Goal: Task Accomplishment & Management: Complete application form

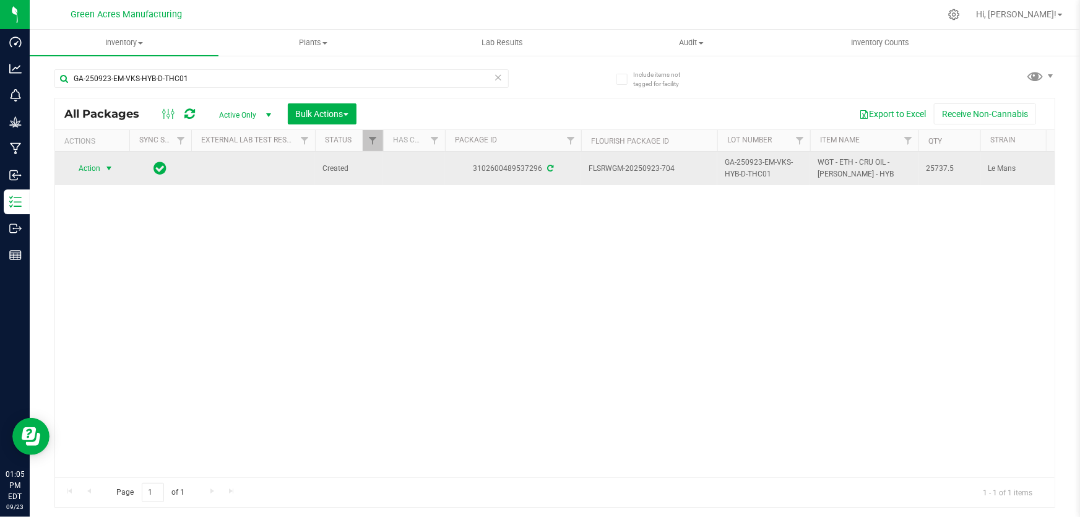
click at [82, 169] on span "Action" at bounding box center [83, 168] width 33 height 17
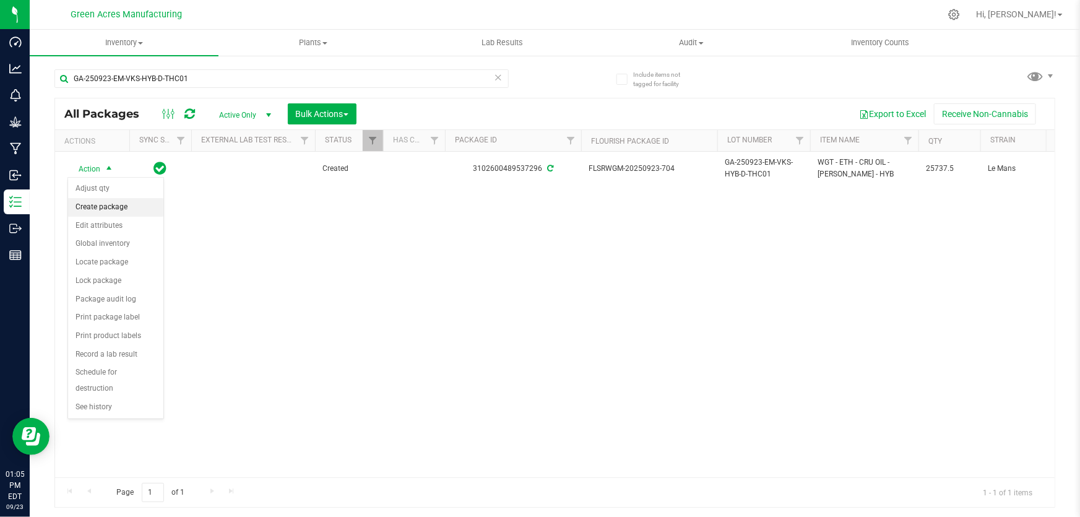
click at [92, 202] on li "Create package" at bounding box center [115, 207] width 95 height 19
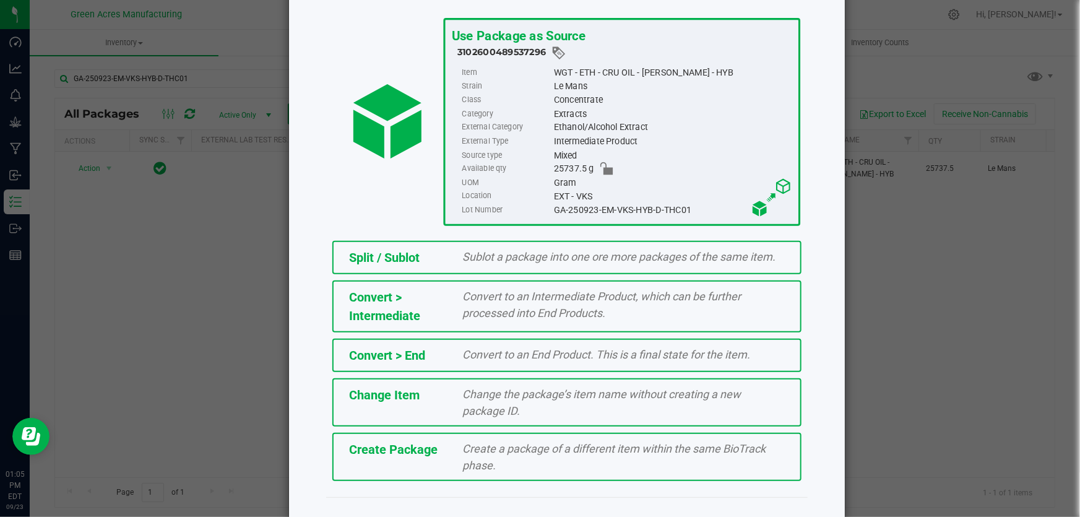
scroll to position [85, 0]
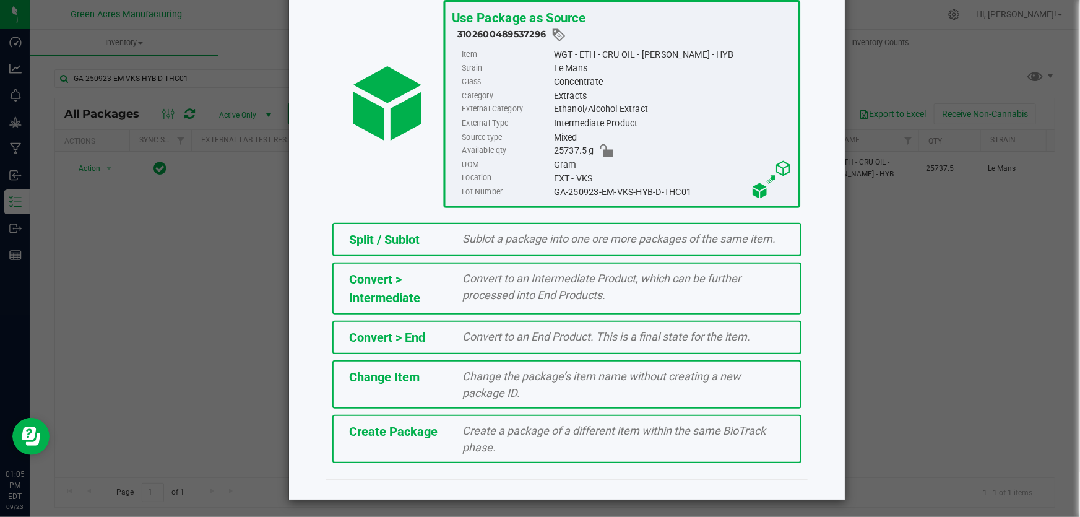
click at [643, 441] on div "Create a package of a different item within the same BioTrack phase." at bounding box center [624, 438] width 341 height 33
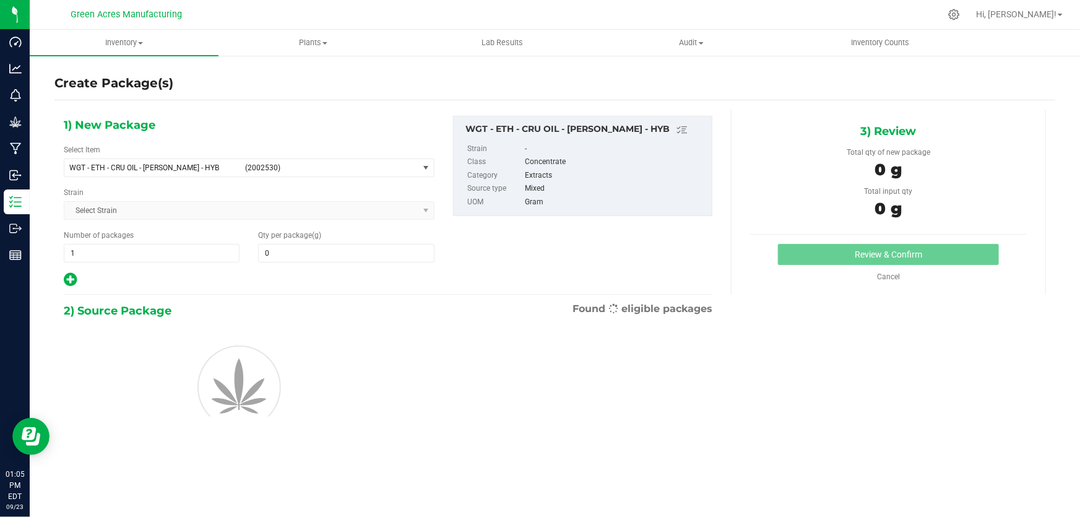
type input "0.0000"
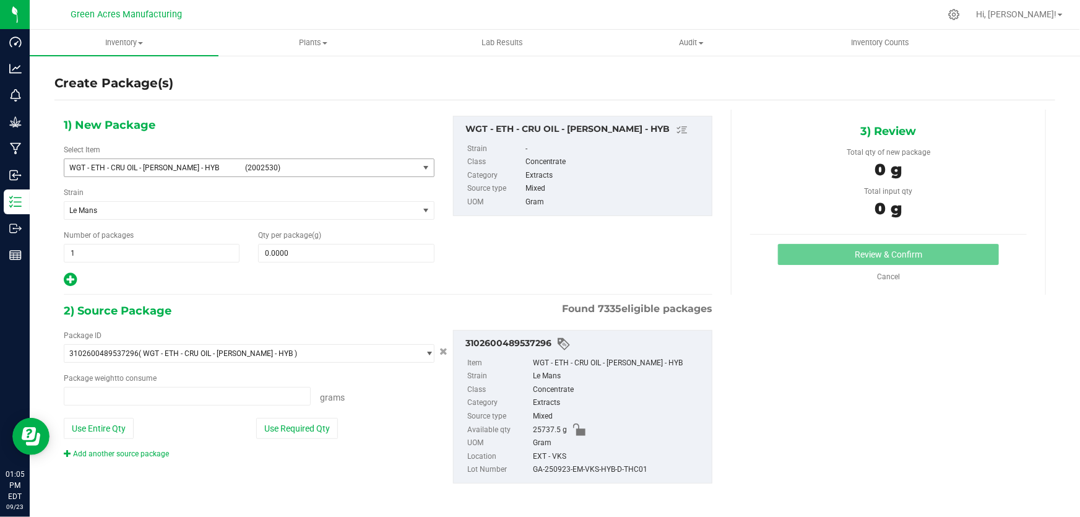
type input "0.0000 g"
click at [179, 165] on span "WGT - ETH - CRU OIL - [PERSON_NAME] - HYB" at bounding box center [153, 167] width 168 height 9
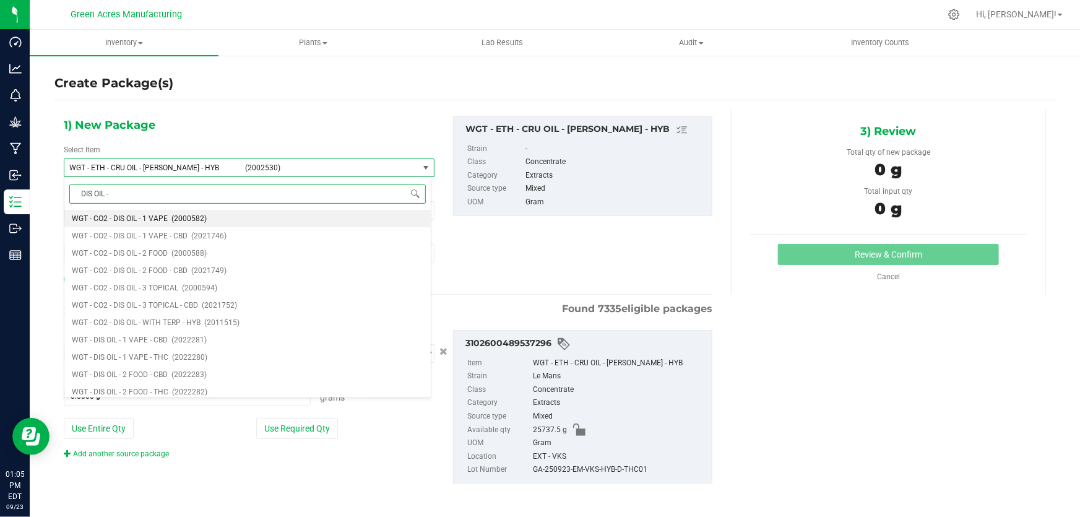
type input "DIS OIL - 1"
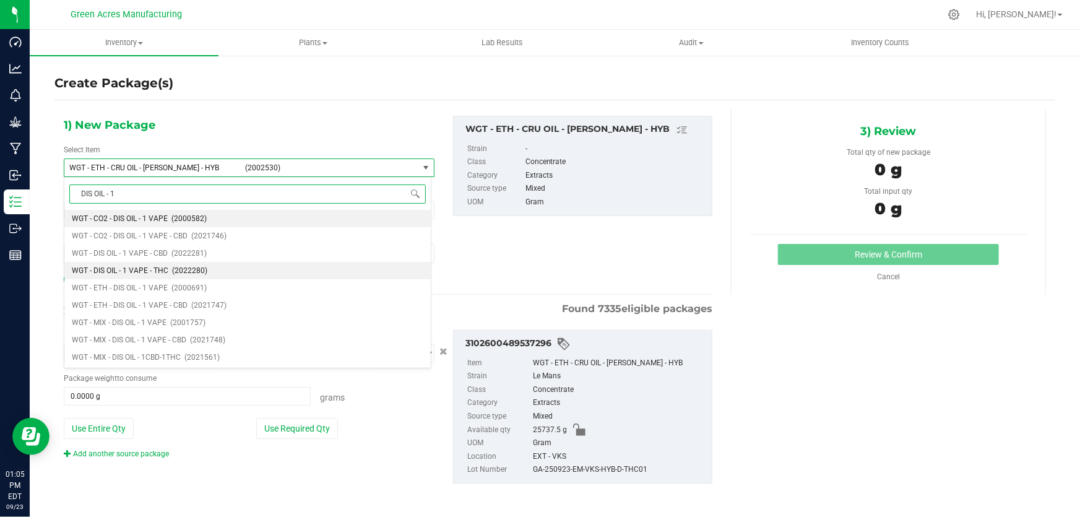
click at [166, 264] on li "WGT - DIS OIL - 1 VAPE - THC (2022280)" at bounding box center [247, 270] width 366 height 17
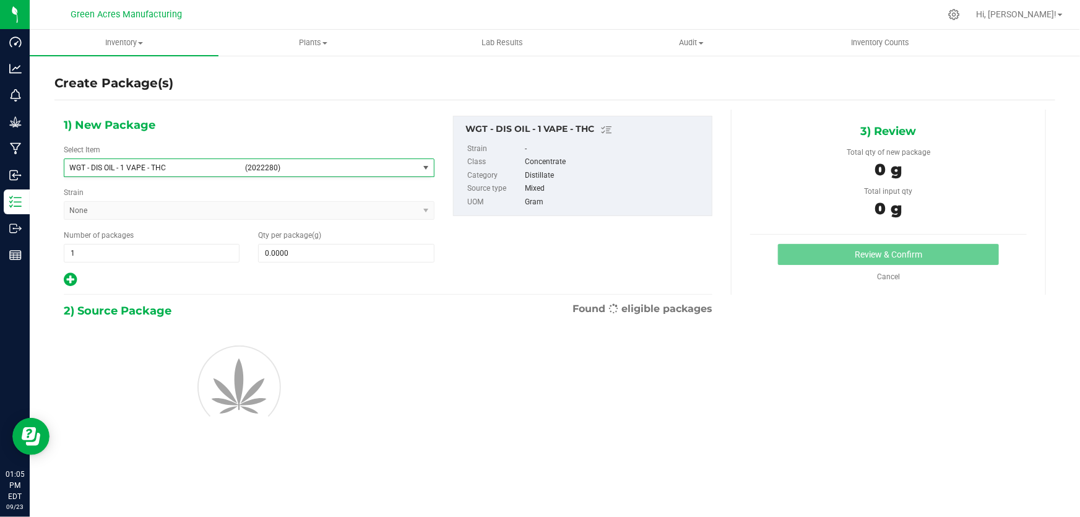
type input "0.0000"
click at [370, 244] on span at bounding box center [346, 253] width 176 height 19
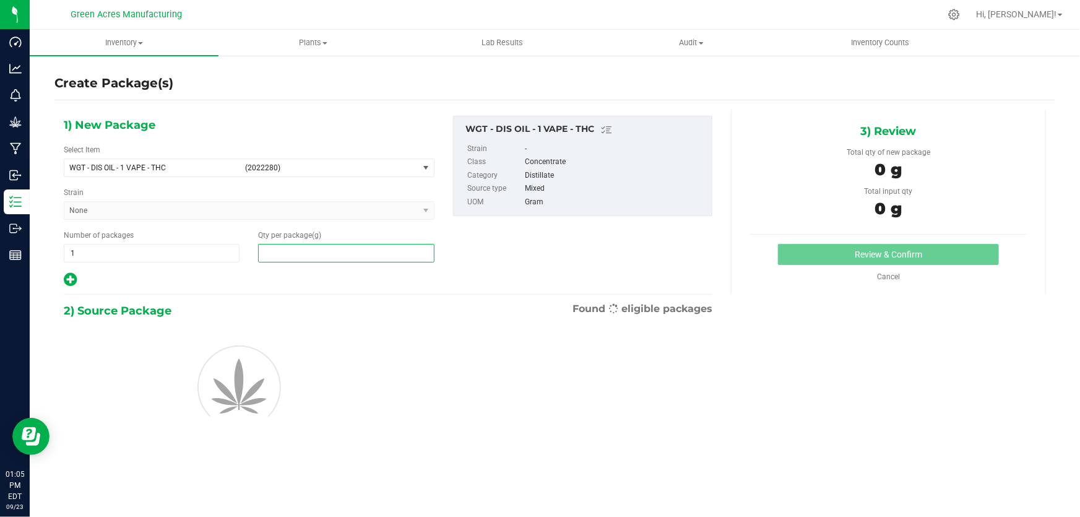
paste input "3065.2"
type input "3065.2"
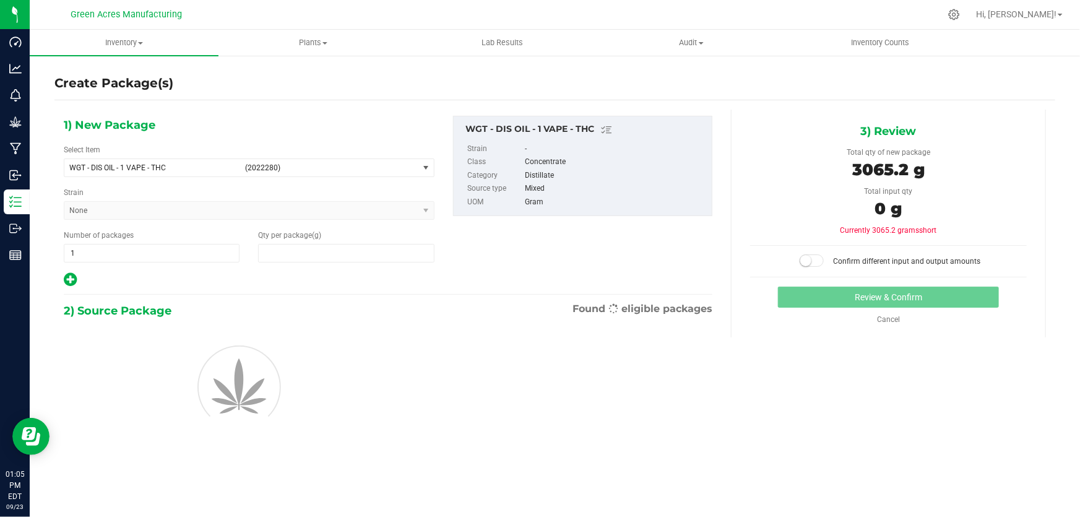
type input "3,065.2000"
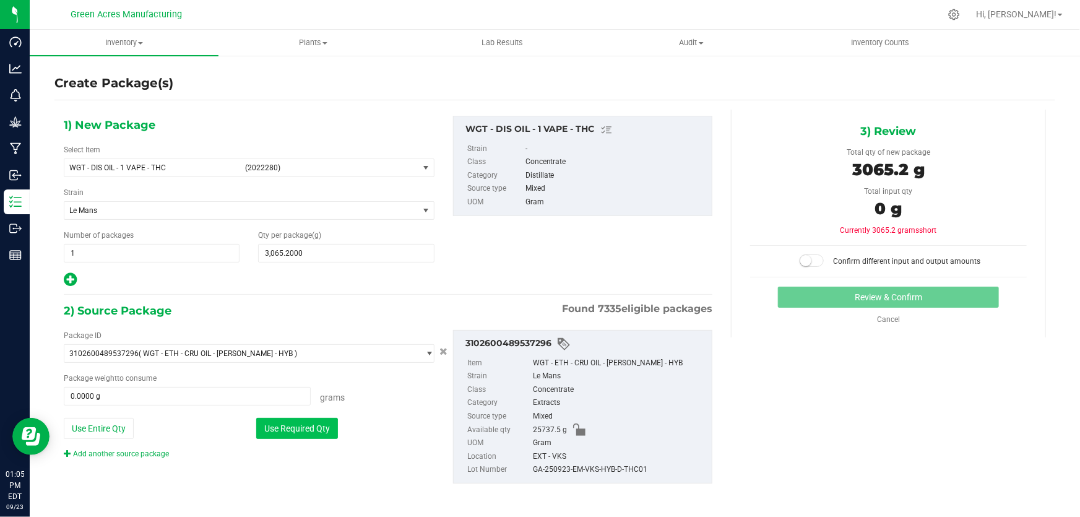
click at [300, 429] on button "Use Required Qty" at bounding box center [297, 428] width 82 height 21
type input "3065.2000 g"
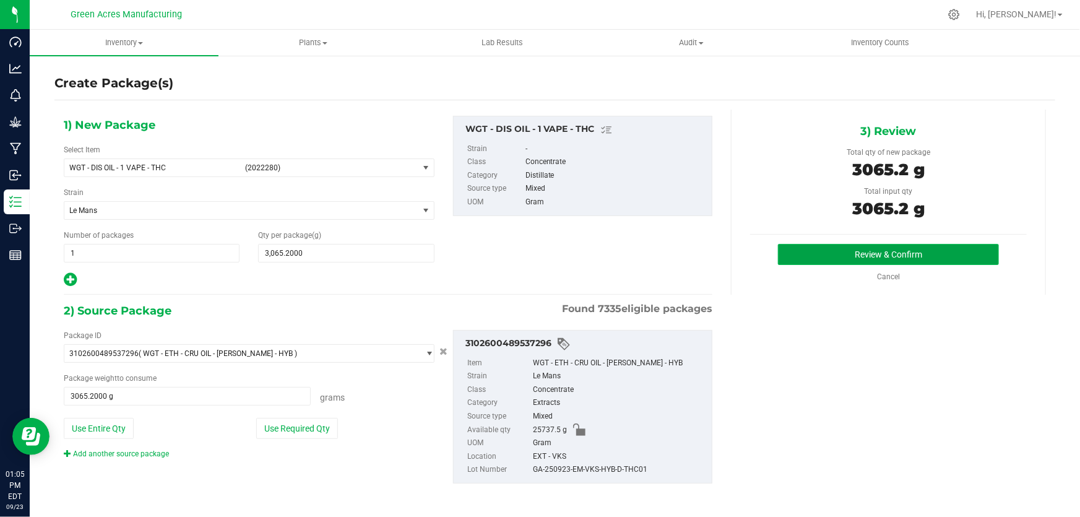
click at [820, 254] on button "Review & Confirm" at bounding box center [889, 254] width 222 height 21
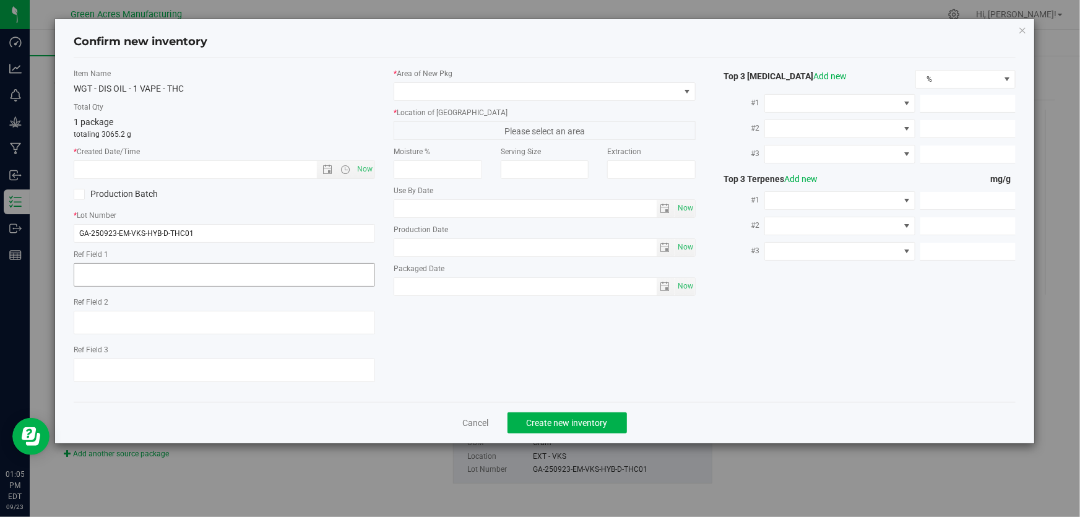
type textarea "JARS A-I"
click at [229, 238] on input "GA-250923-EM-VKS-HYB-D-THC01" at bounding box center [224, 233] width 301 height 19
type input "GA-250923-EM-VKS-HYB-D-THC01-D1A"
click at [203, 279] on textarea at bounding box center [224, 275] width 301 height 24
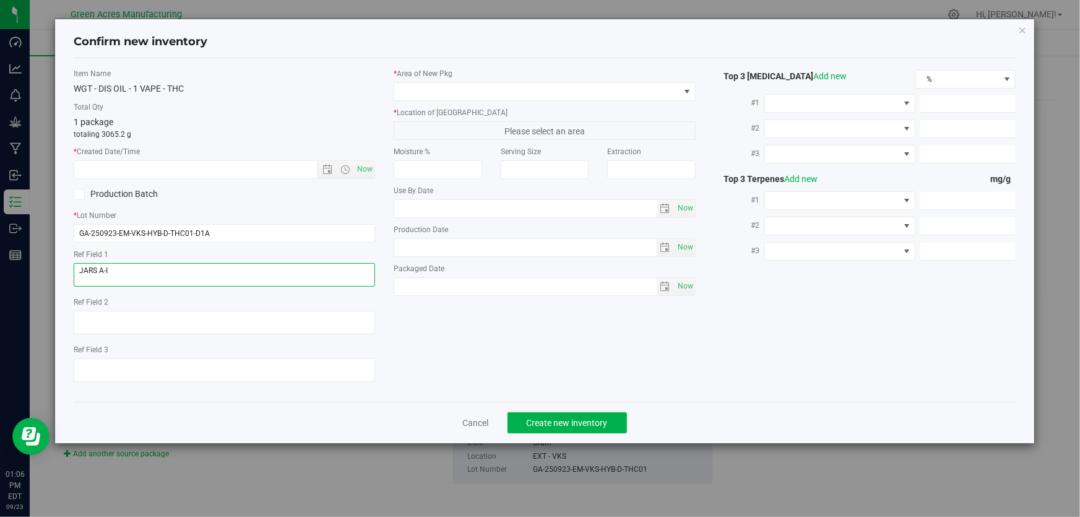
click at [203, 279] on textarea at bounding box center [224, 275] width 301 height 24
type textarea "D1A"
click at [366, 163] on span "Now" at bounding box center [365, 169] width 21 height 18
type input "[DATE] 1:06 PM"
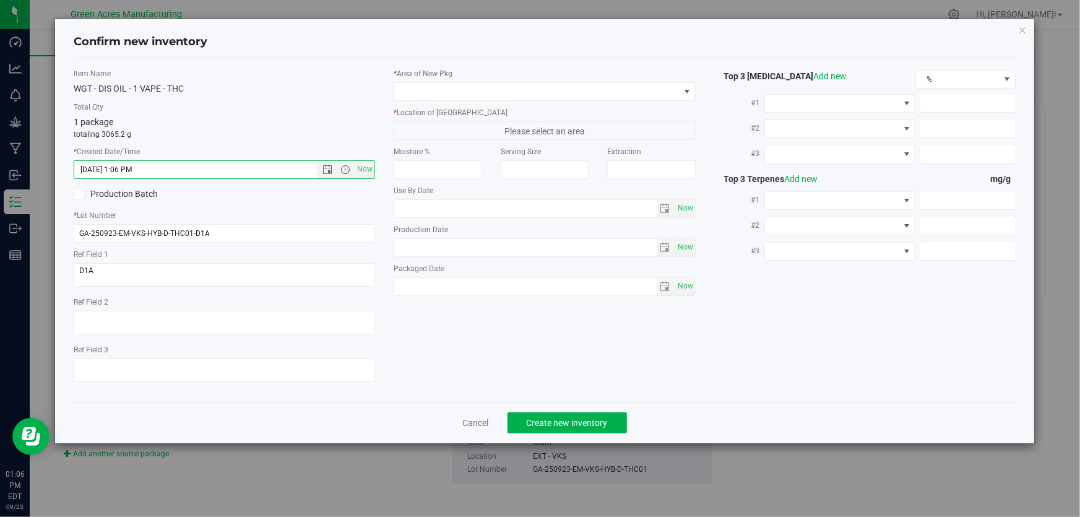
click at [425, 77] on label "* Area of [GEOGRAPHIC_DATA]" at bounding box center [544, 73] width 301 height 11
click at [428, 85] on span at bounding box center [536, 91] width 285 height 17
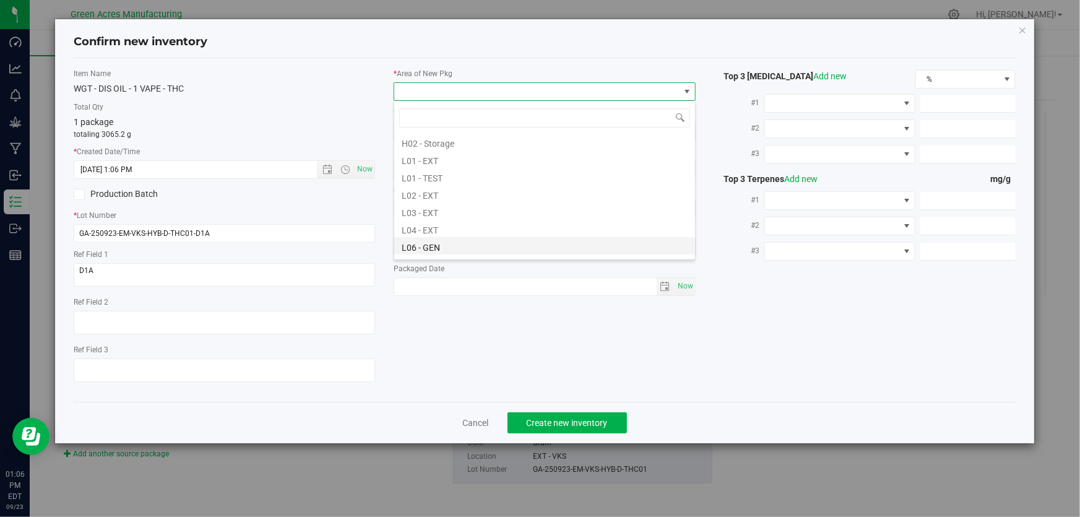
scroll to position [225, 0]
click at [433, 197] on li "L03 - EXT" at bounding box center [544, 194] width 301 height 17
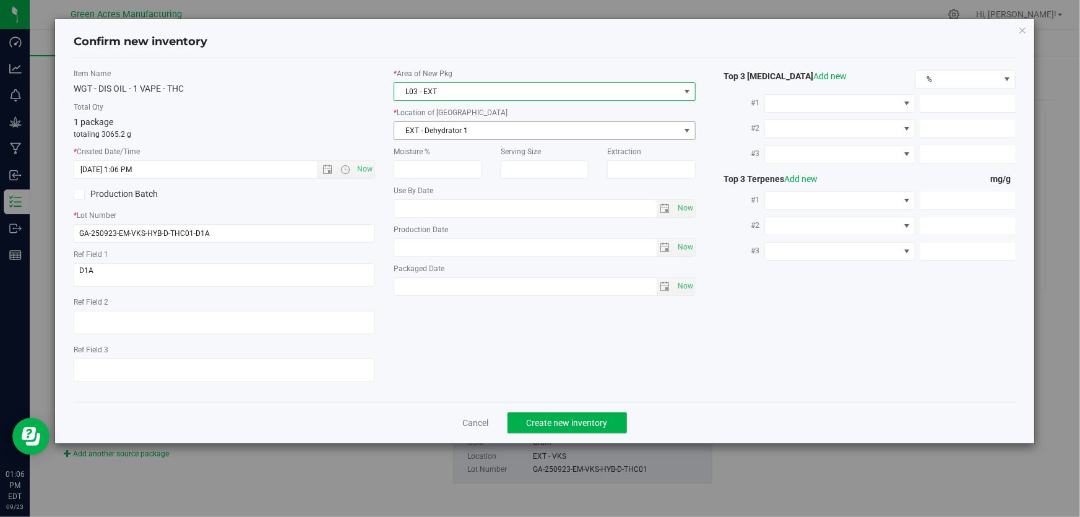
click at [470, 122] on span "EXT - Dehydrator 1" at bounding box center [536, 130] width 285 height 17
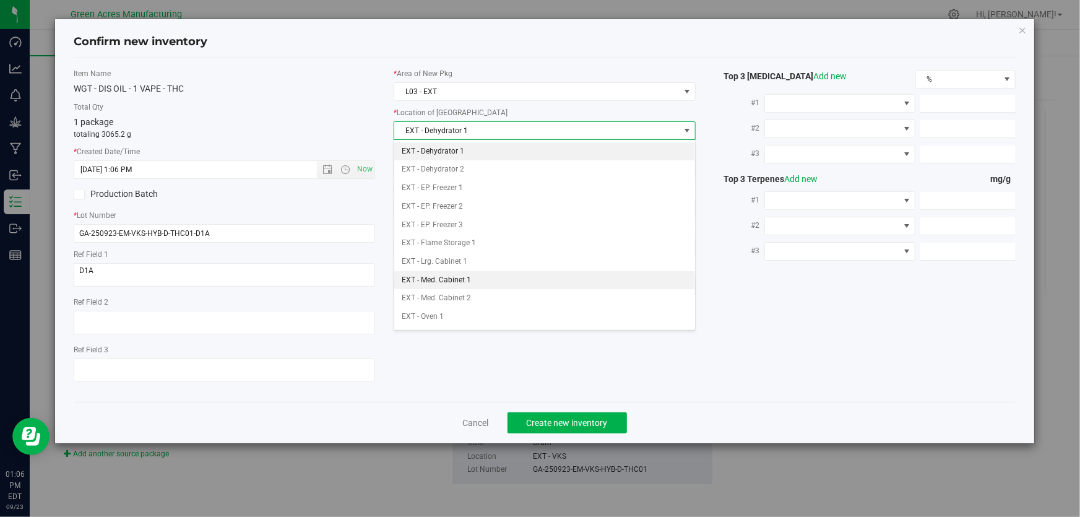
drag, startPoint x: 469, startPoint y: 275, endPoint x: 340, endPoint y: 167, distance: 167.8
click at [469, 274] on li "EXT - Med. Cabinet 1" at bounding box center [544, 280] width 301 height 19
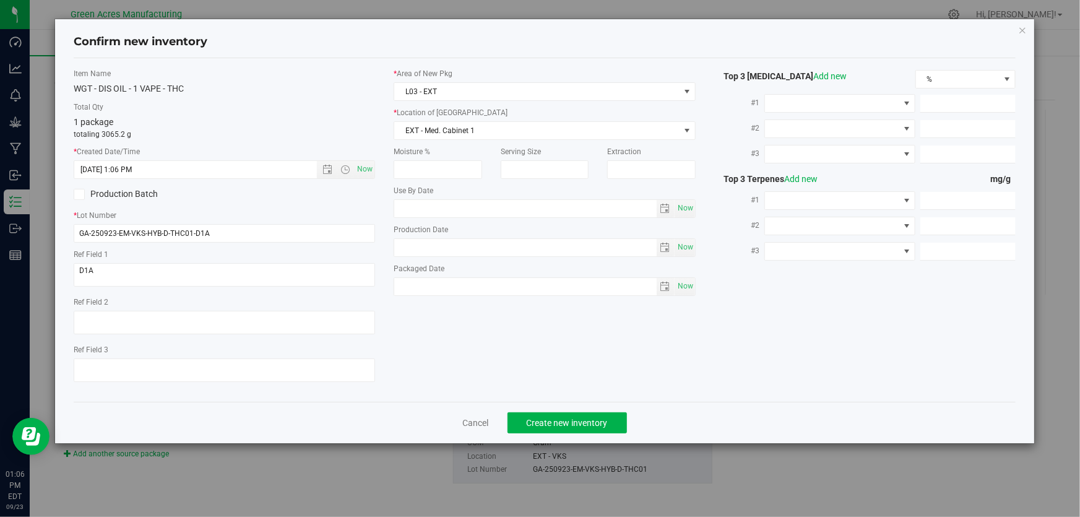
click at [304, 78] on label "Item Name" at bounding box center [224, 73] width 301 height 11
click at [577, 420] on span "Create new inventory" at bounding box center [567, 423] width 81 height 10
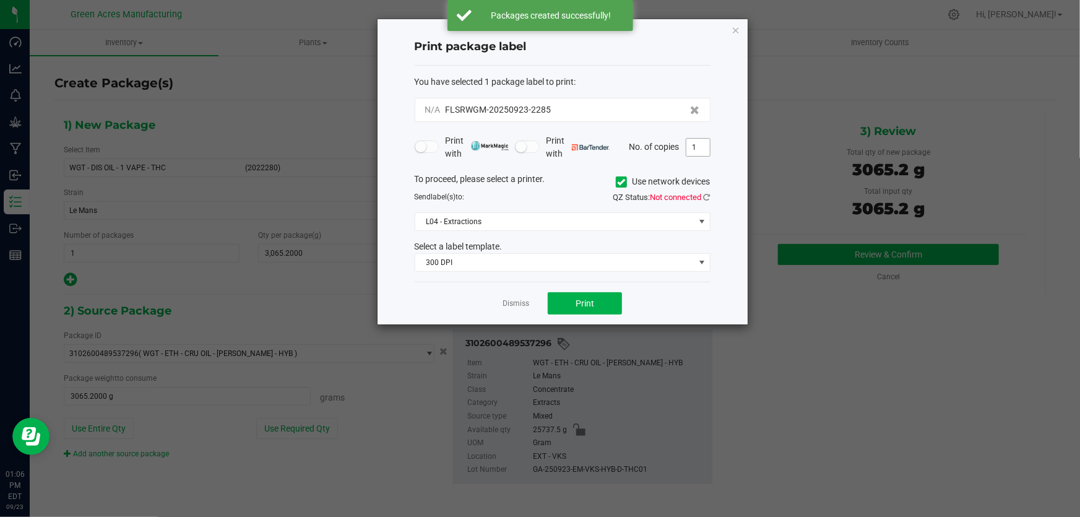
click at [701, 147] on input "1" at bounding box center [698, 147] width 24 height 17
type input "4"
click at [701, 196] on span "Not connected" at bounding box center [675, 196] width 51 height 9
click at [704, 196] on icon at bounding box center [707, 197] width 7 height 8
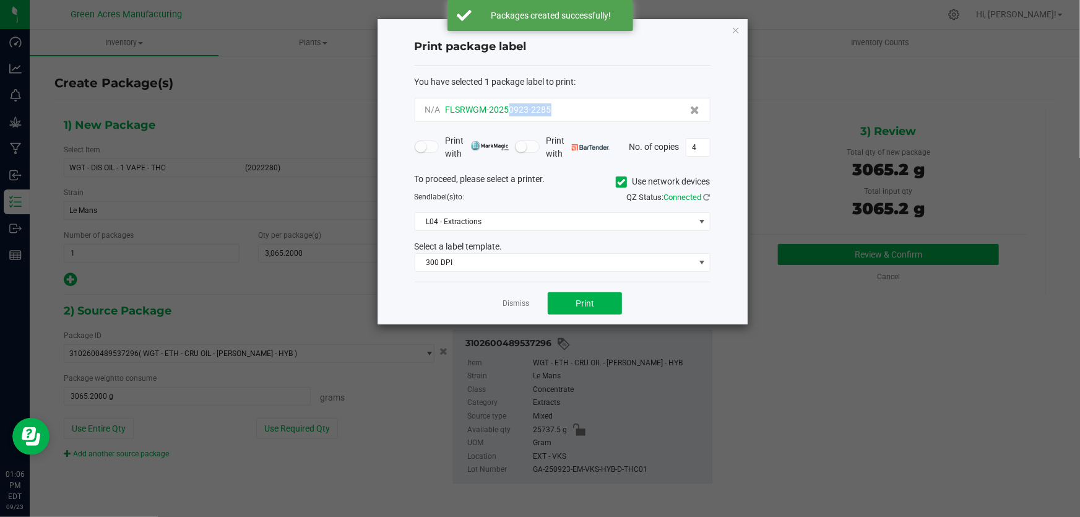
drag, startPoint x: 556, startPoint y: 103, endPoint x: 507, endPoint y: 113, distance: 49.3
click at [507, 113] on div "N/A FLSRWGM-20250923-2285" at bounding box center [562, 109] width 275 height 13
copy span "0923-2285"
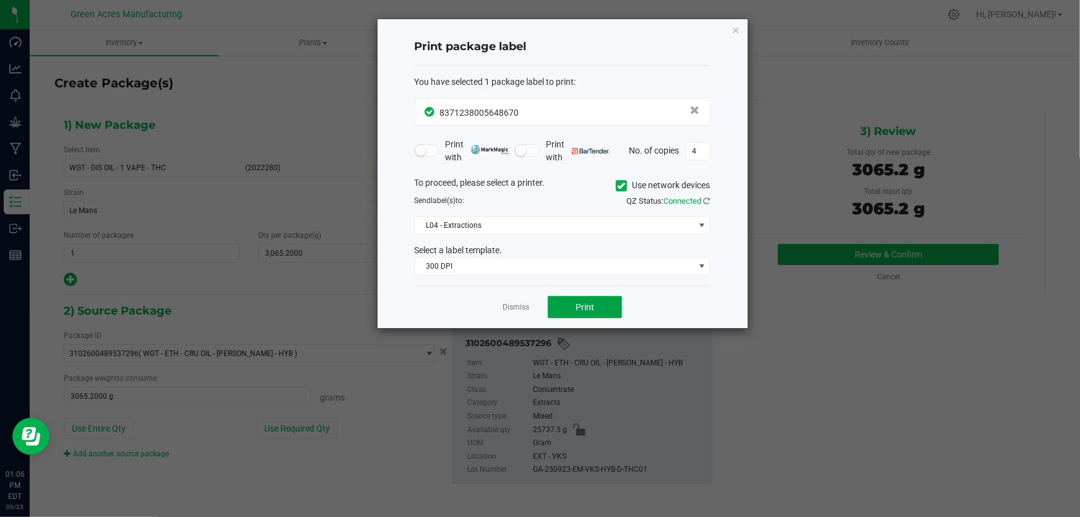
click at [568, 308] on button "Print" at bounding box center [585, 307] width 74 height 22
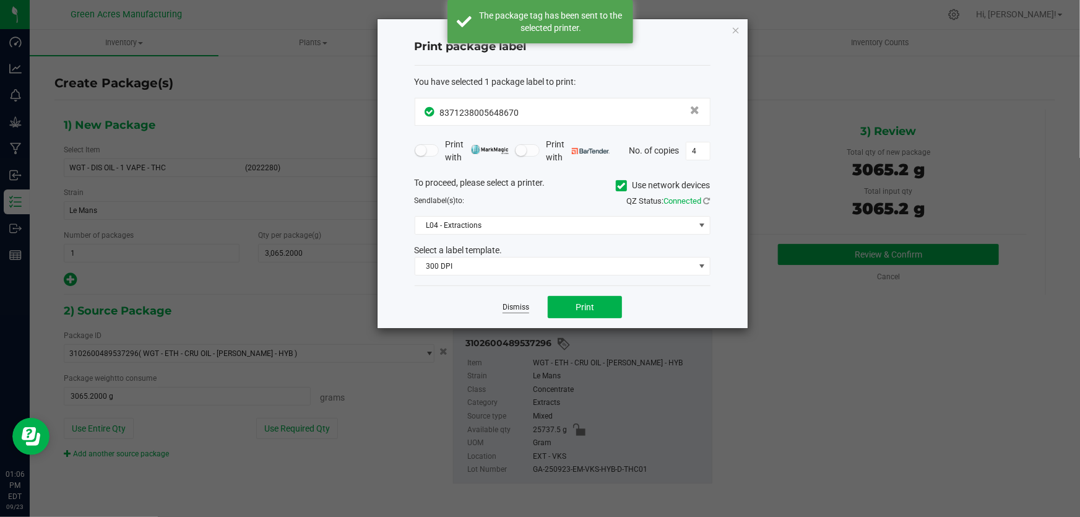
click at [516, 305] on link "Dismiss" at bounding box center [516, 307] width 27 height 11
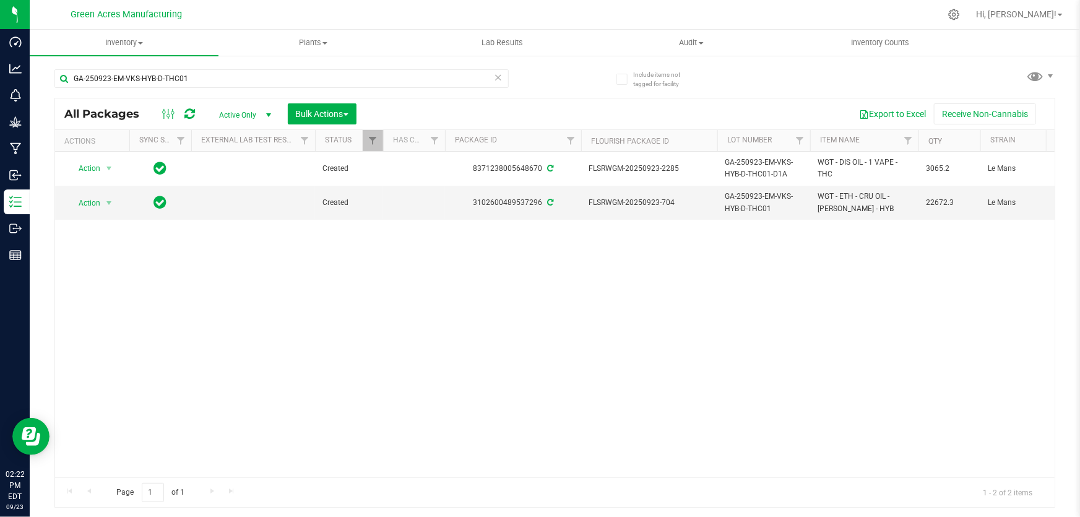
click at [268, 345] on div "Action Action Adjust qty Create package Edit attributes Global inventory Locate…" at bounding box center [555, 315] width 1000 height 326
click at [91, 204] on span "Action" at bounding box center [83, 202] width 33 height 17
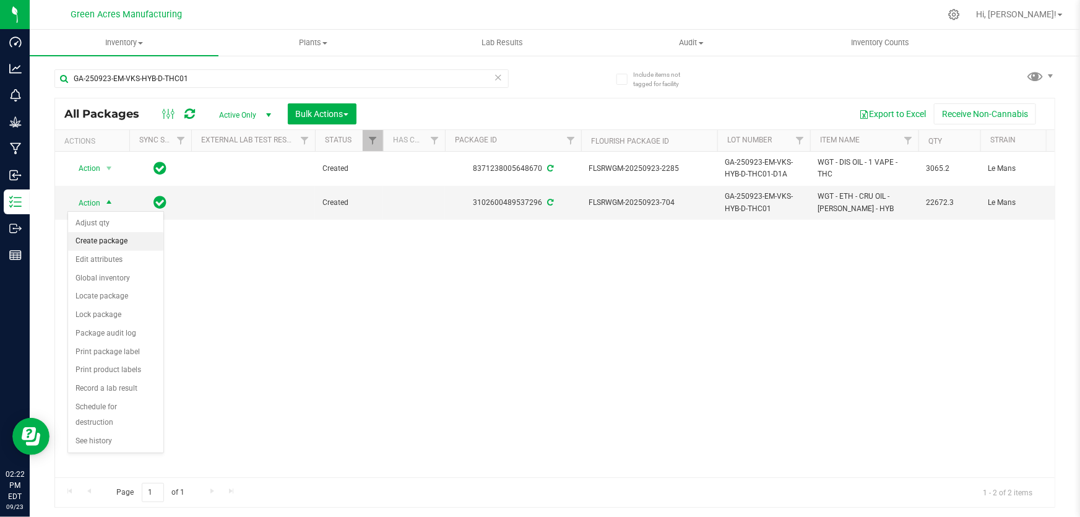
click at [119, 248] on li "Create package" at bounding box center [115, 241] width 95 height 19
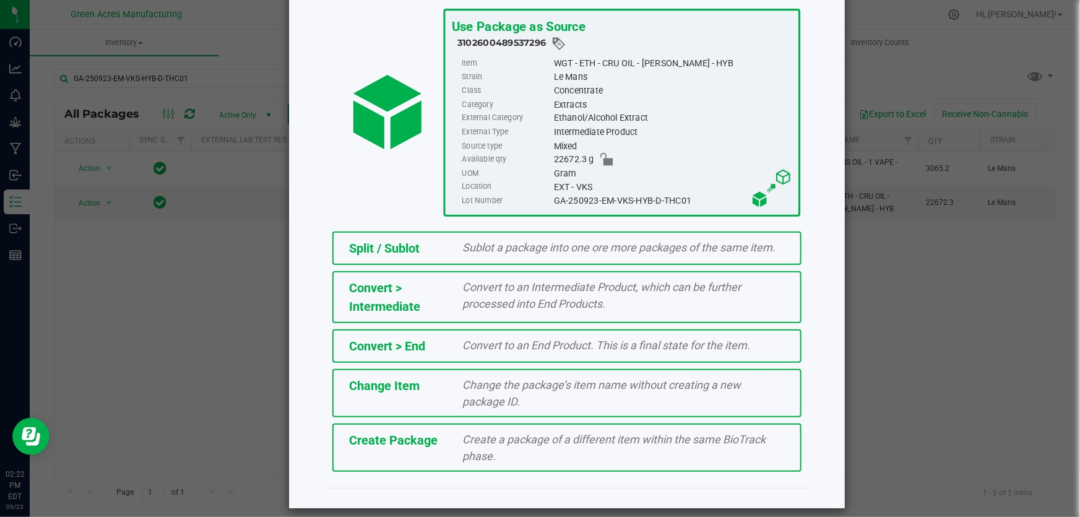
scroll to position [85, 0]
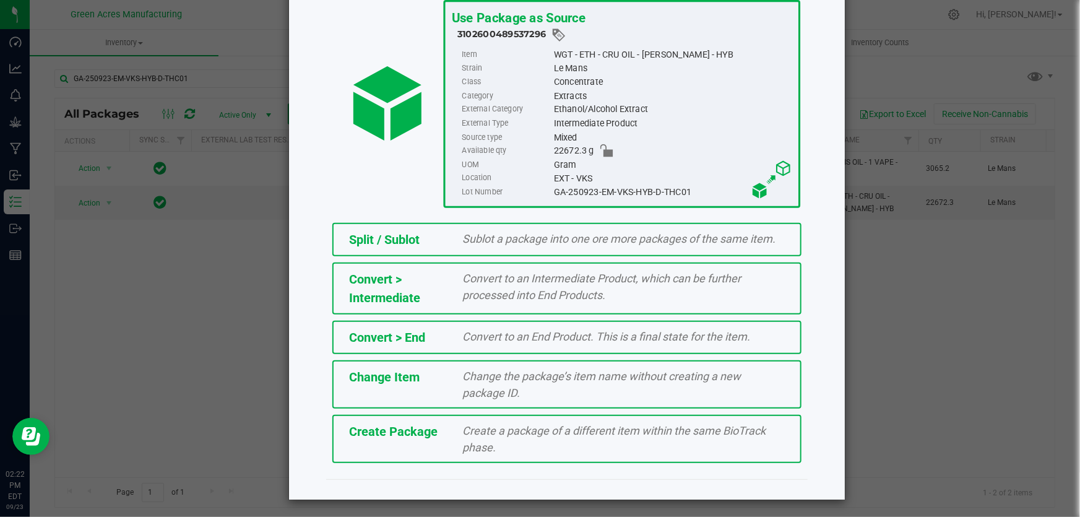
click at [598, 433] on span "Create a package of a different item within the same BioTrack phase." at bounding box center [614, 439] width 303 height 30
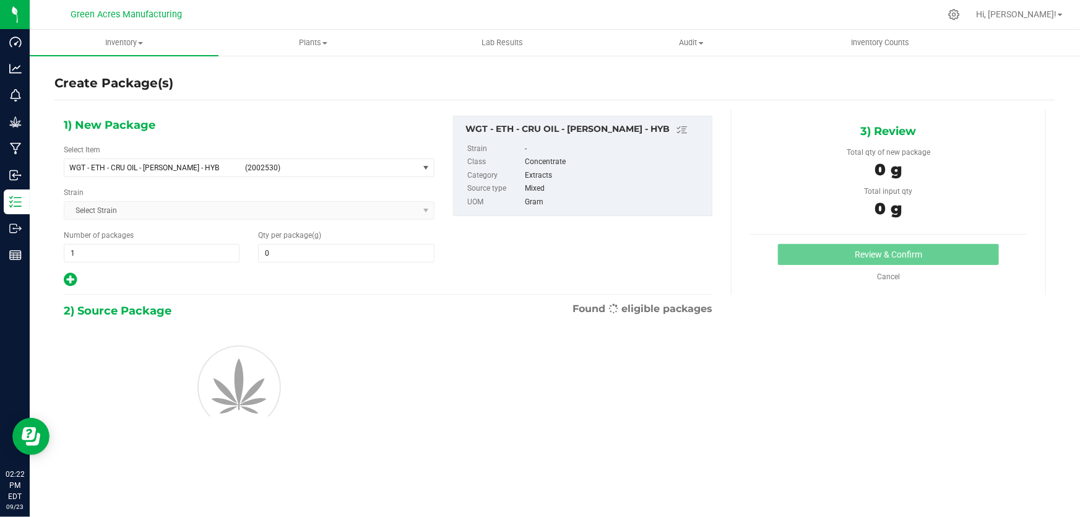
type input "0.0000"
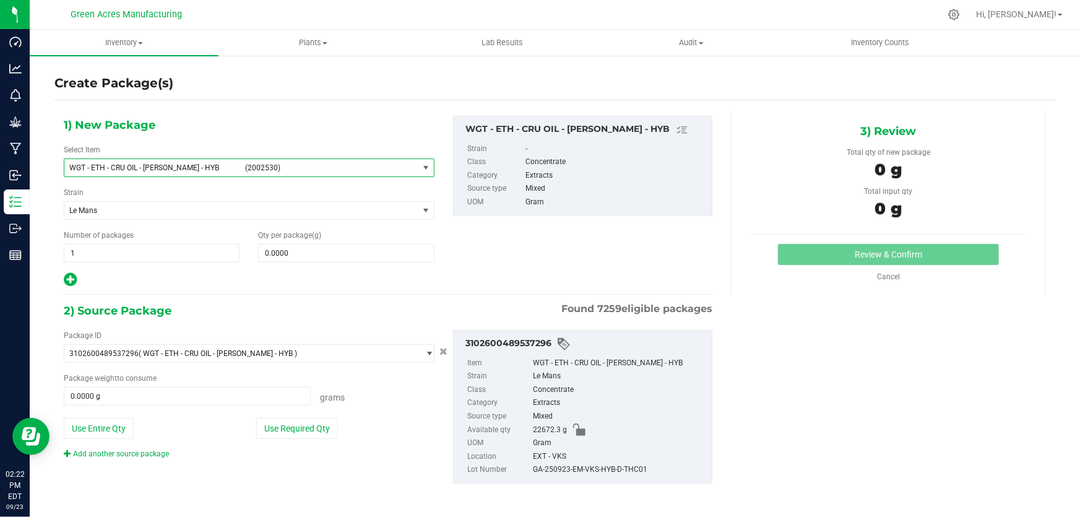
click at [214, 170] on span "WGT - ETH - CRU OIL - [PERSON_NAME] - HYB" at bounding box center [153, 167] width 168 height 9
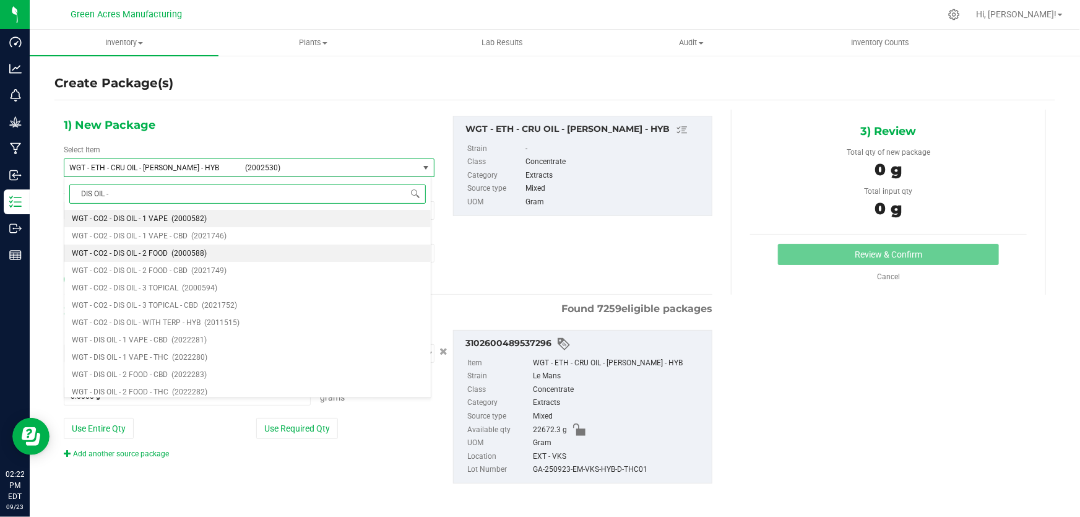
type input "DIS OIL - 1"
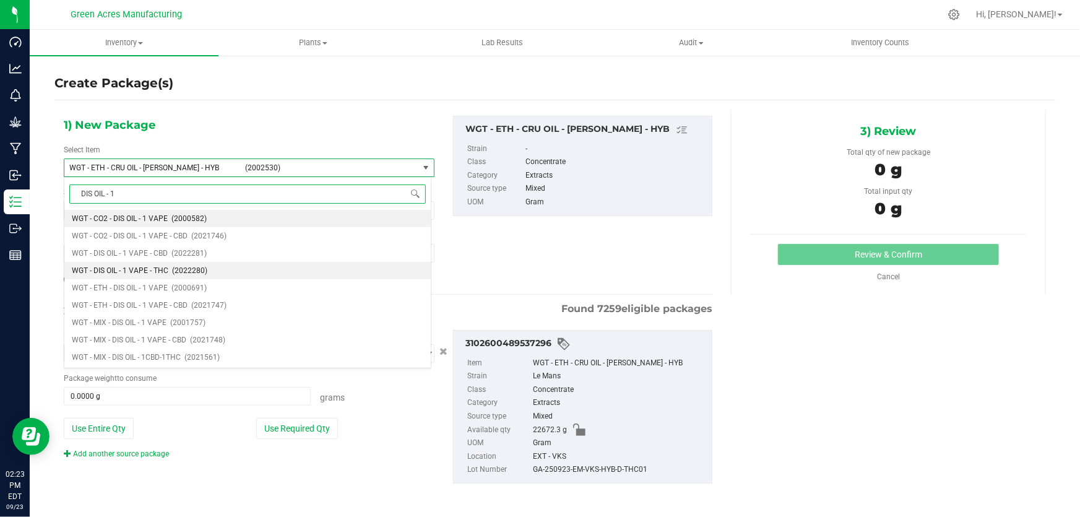
click at [149, 271] on span "WGT - DIS OIL - 1 VAPE - THC" at bounding box center [120, 270] width 97 height 9
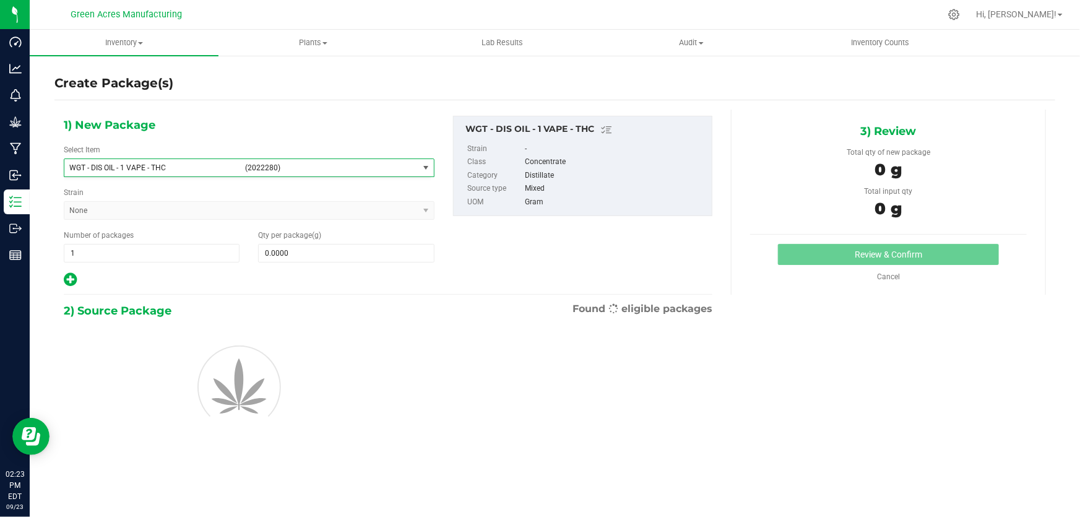
type input "0.0000"
click at [405, 242] on div "Qty per package (g) 0.0000 0" at bounding box center [346, 246] width 194 height 33
click at [404, 251] on span at bounding box center [346, 253] width 176 height 19
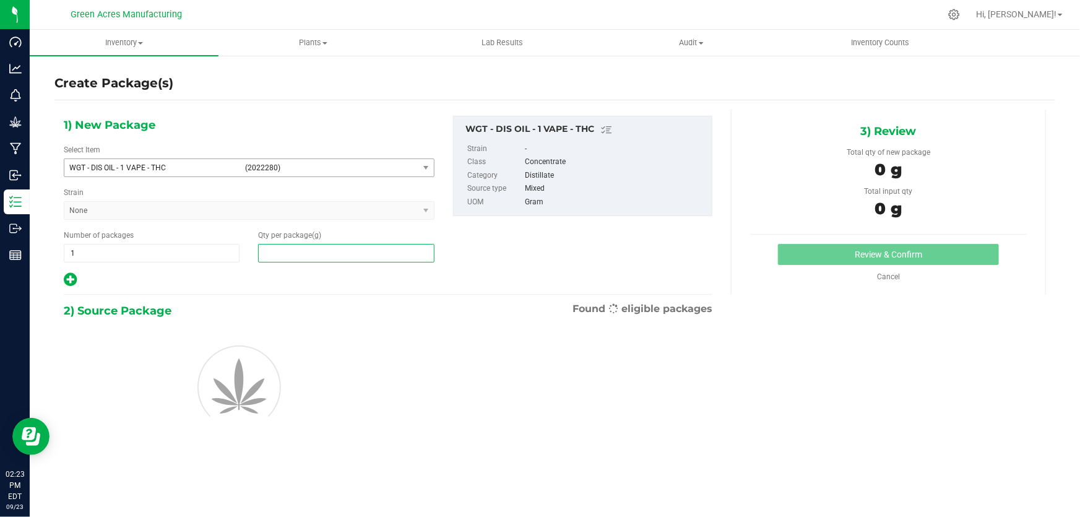
paste input "3018.5"
type input "3018.5"
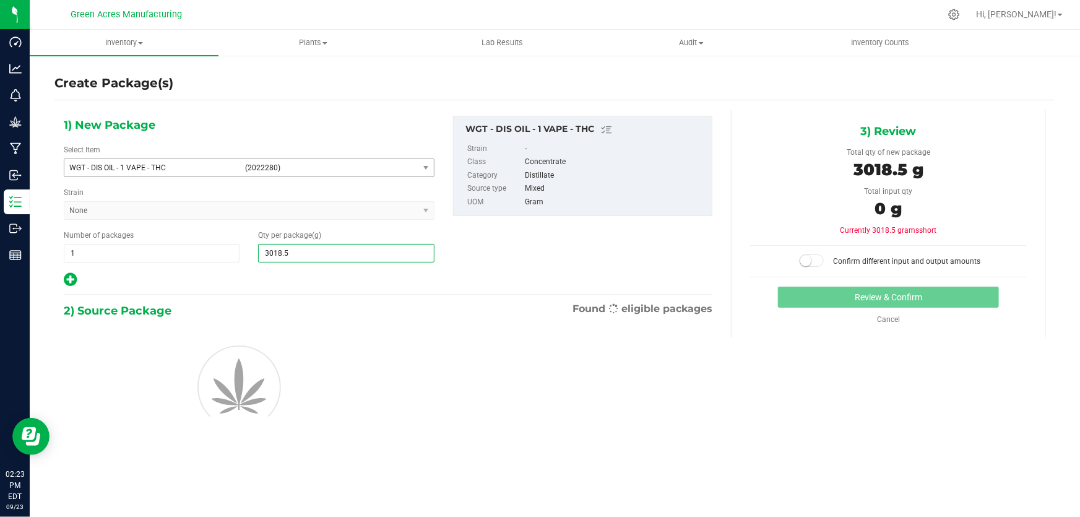
type input "3,018.5000"
click at [501, 245] on div "1) New Package Select Item WGT - DIS OIL - 1 VAPE - THC (2022280) WGT - CO2 - W…" at bounding box center [387, 202] width 667 height 172
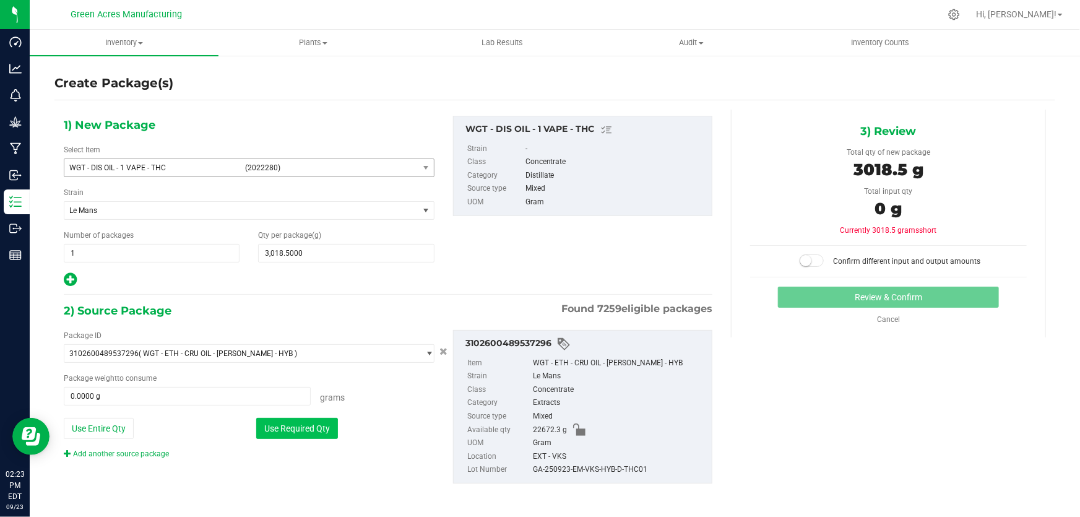
click at [272, 427] on button "Use Required Qty" at bounding box center [297, 428] width 82 height 21
type input "3018.5000 g"
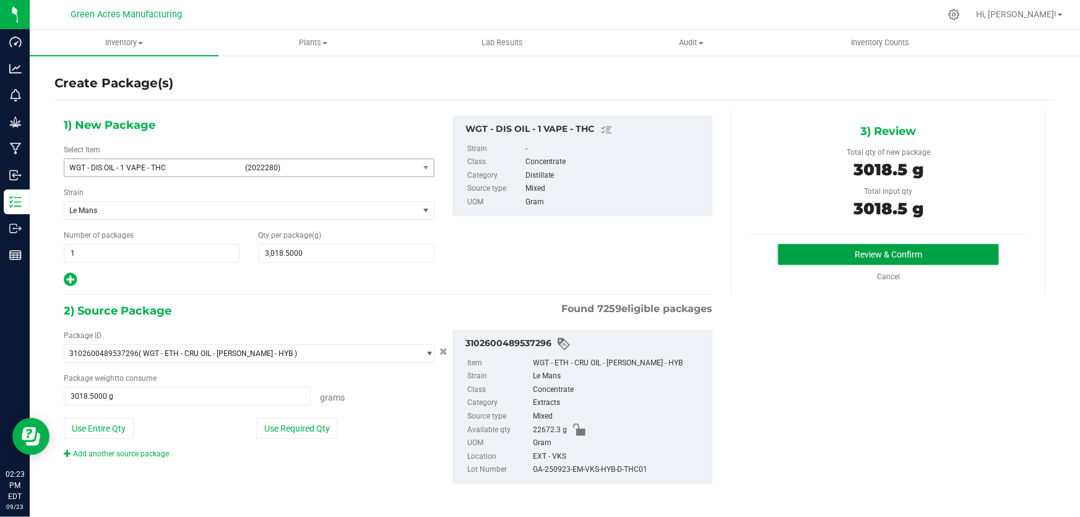
click at [805, 254] on button "Review & Confirm" at bounding box center [889, 254] width 222 height 21
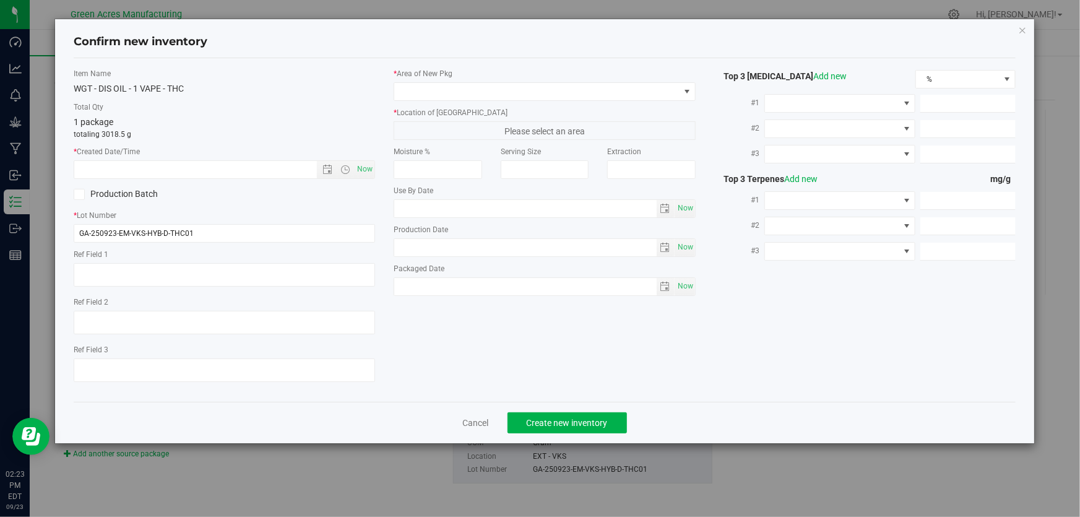
type textarea "JARS A-I"
click at [205, 232] on input "GA-250923-EM-VKS-HYB-D-THC01" at bounding box center [224, 233] width 301 height 19
type input "GA-250923-EM-VKS-HYB-D-THC01-D1B"
click at [237, 269] on textarea at bounding box center [224, 275] width 301 height 24
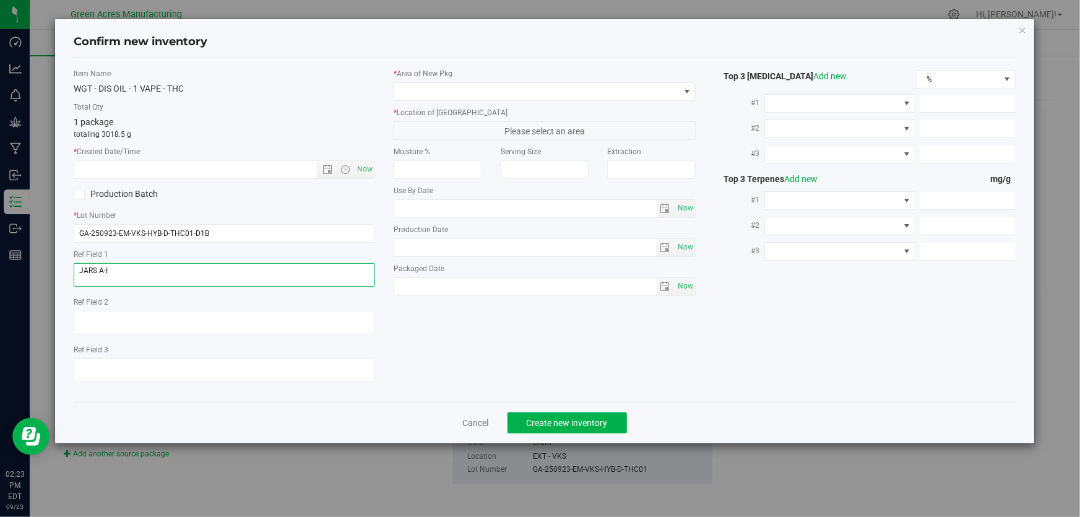
click at [237, 269] on textarea at bounding box center [224, 275] width 301 height 24
type textarea "D1B"
click at [366, 168] on span "Now" at bounding box center [365, 169] width 21 height 18
type input "[DATE] 2:23 PM"
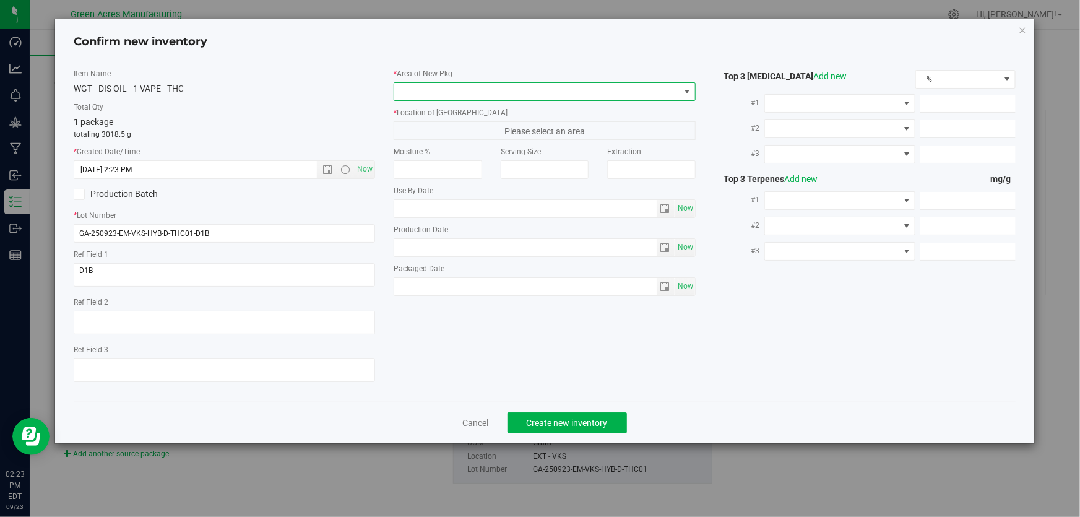
click at [404, 96] on span at bounding box center [536, 91] width 285 height 17
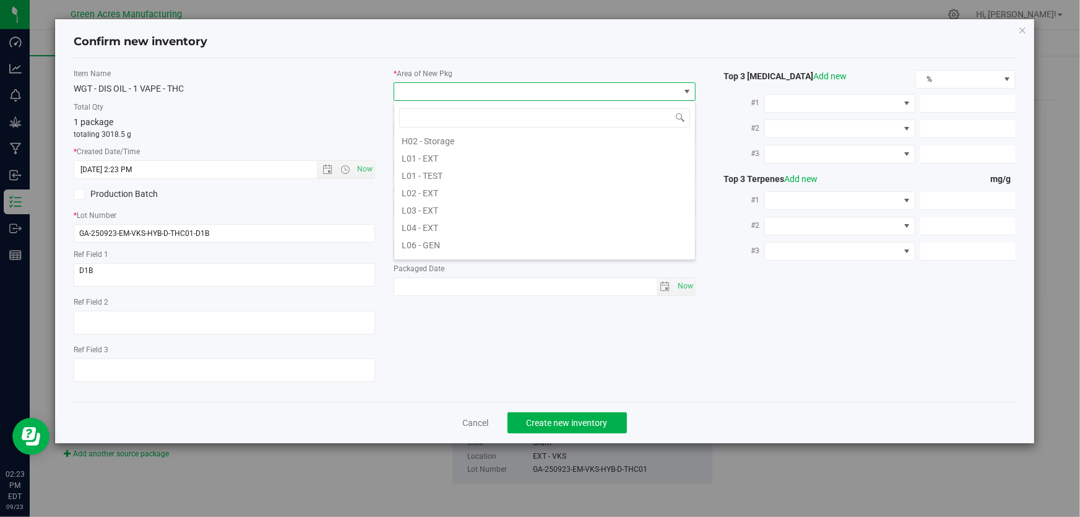
scroll to position [281, 0]
click at [433, 139] on li "L03 - EXT" at bounding box center [544, 138] width 301 height 17
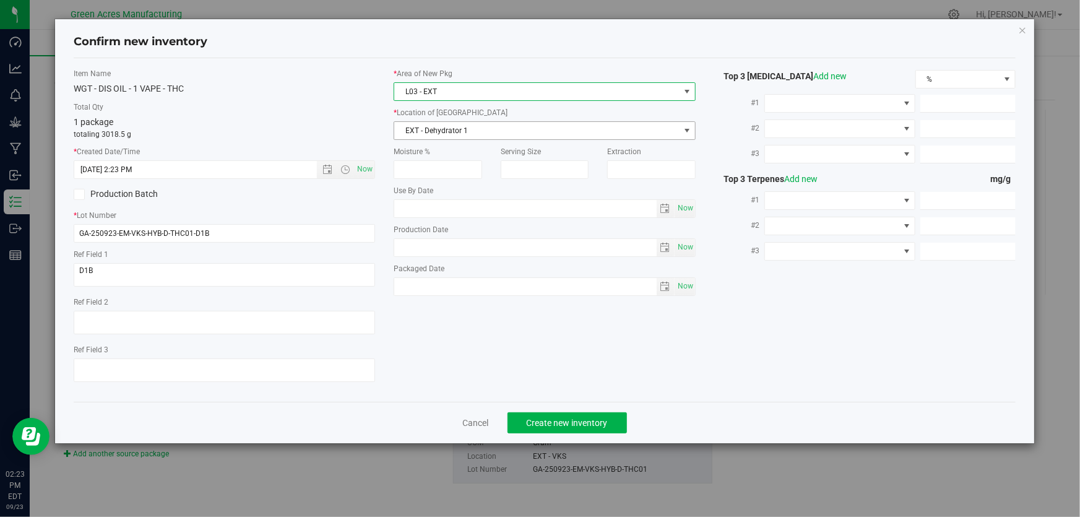
click at [433, 126] on span "EXT - Dehydrator 1" at bounding box center [536, 130] width 285 height 17
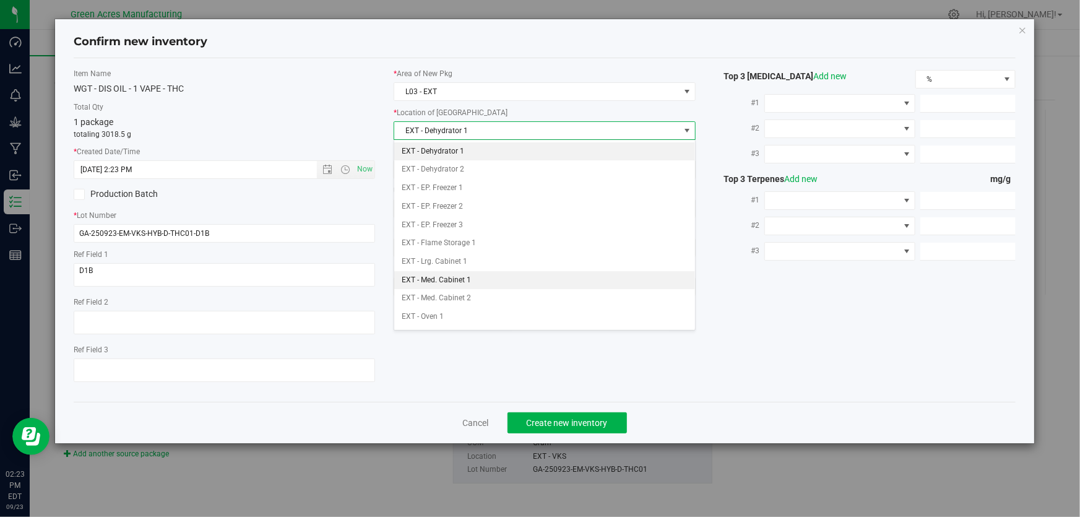
click at [452, 284] on li "EXT - Med. Cabinet 1" at bounding box center [544, 280] width 301 height 19
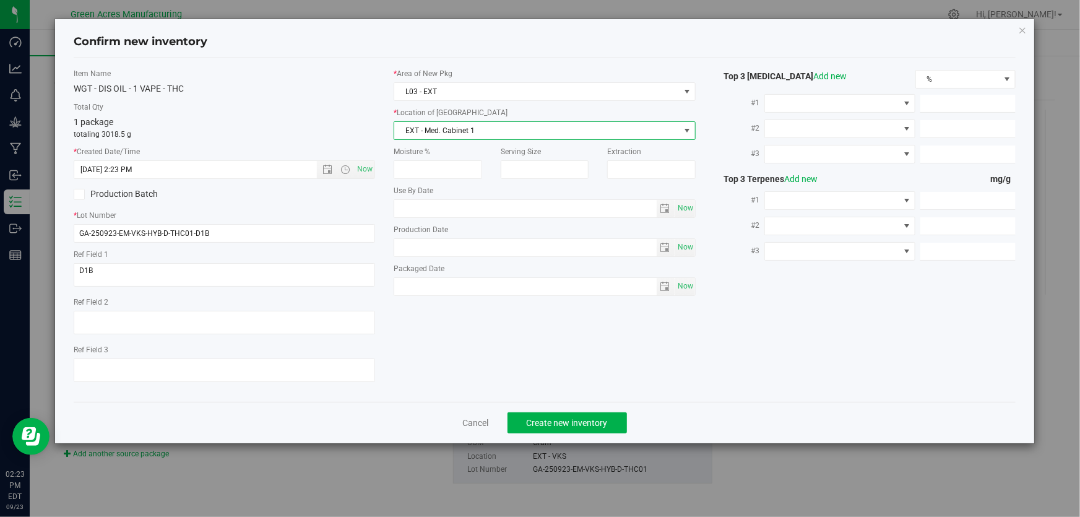
click at [337, 101] on label "Total Qty" at bounding box center [224, 106] width 301 height 11
click at [556, 421] on span "Create new inventory" at bounding box center [567, 423] width 81 height 10
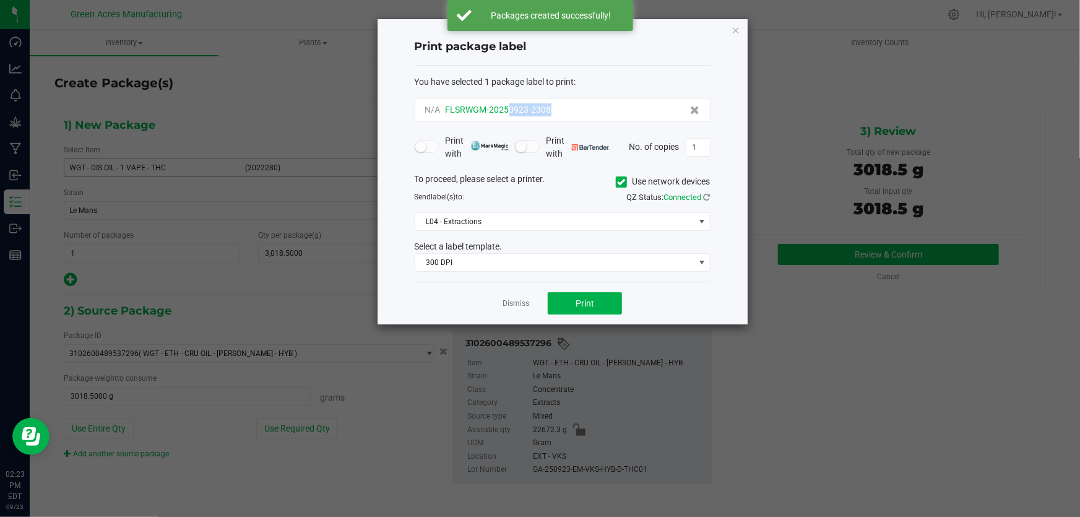
drag, startPoint x: 558, startPoint y: 111, endPoint x: 510, endPoint y: 111, distance: 48.3
click at [510, 111] on div "N/A FLSRWGM-20250923-2308" at bounding box center [562, 109] width 275 height 13
copy span "0923-2308"
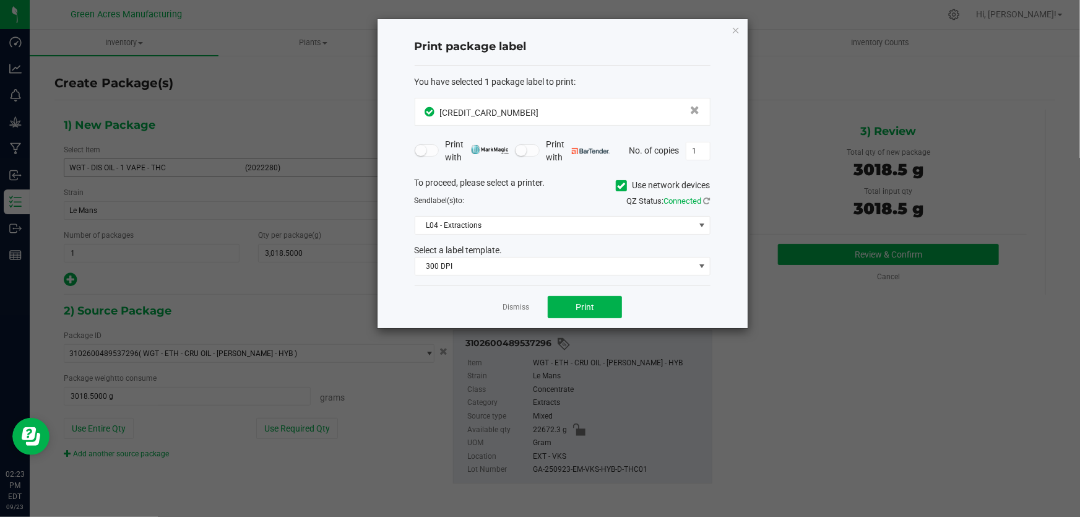
click at [700, 161] on div "Print with Print with No. of copies 1" at bounding box center [563, 151] width 296 height 26
click at [700, 147] on input "1" at bounding box center [698, 150] width 24 height 17
type input "4"
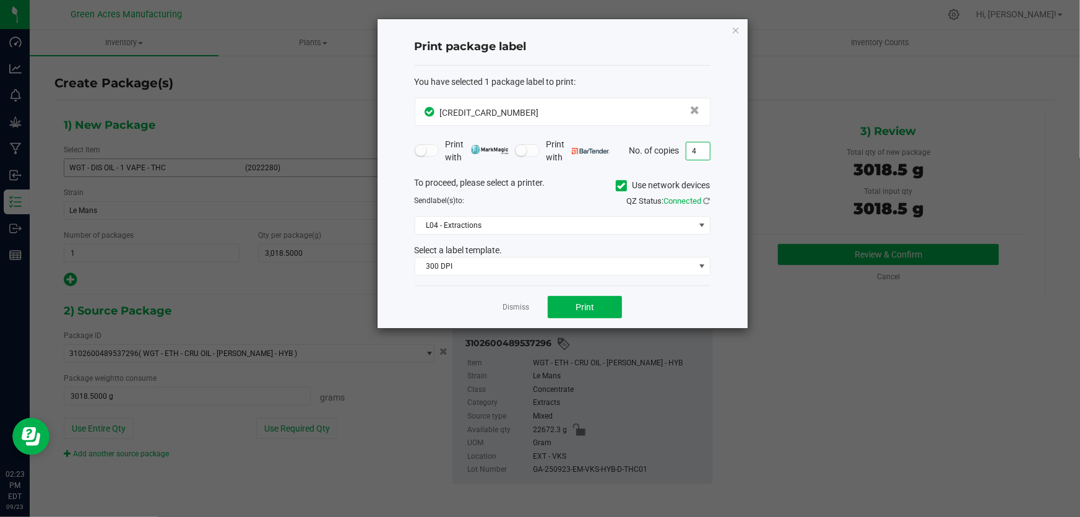
click at [694, 69] on div "You have selected 1 package label to print : [CREDIT_CARD_NUMBER] Print with Pr…" at bounding box center [563, 176] width 296 height 220
click at [571, 303] on button "Print" at bounding box center [585, 307] width 74 height 22
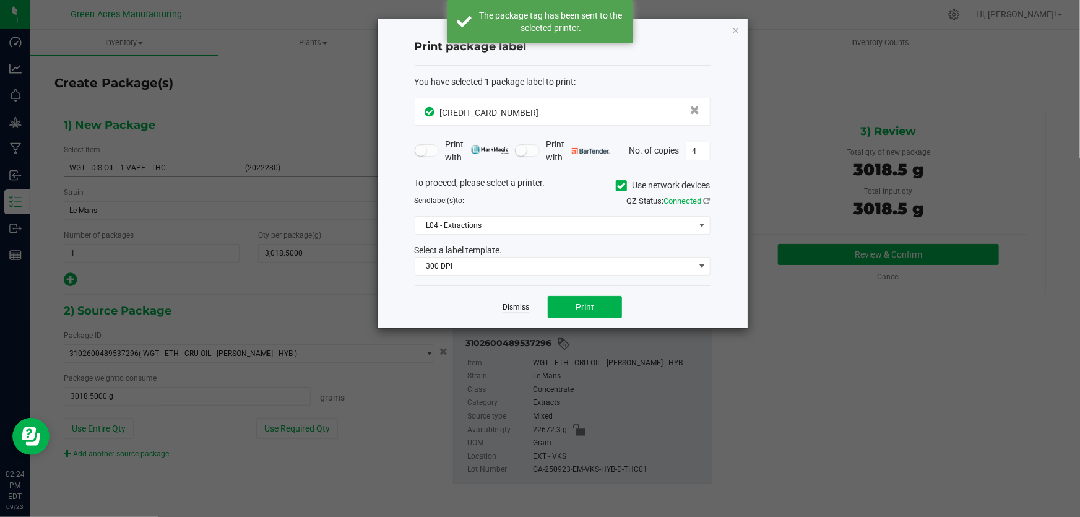
click at [522, 308] on link "Dismiss" at bounding box center [516, 307] width 27 height 11
